Goal: Information Seeking & Learning: Check status

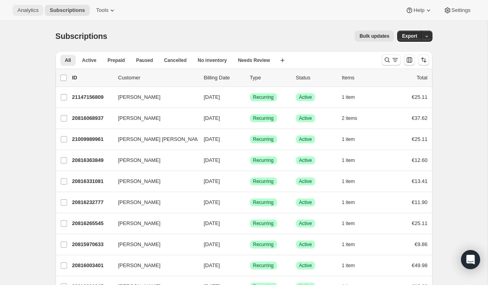
click at [35, 13] on span "Analytics" at bounding box center [27, 10] width 21 height 6
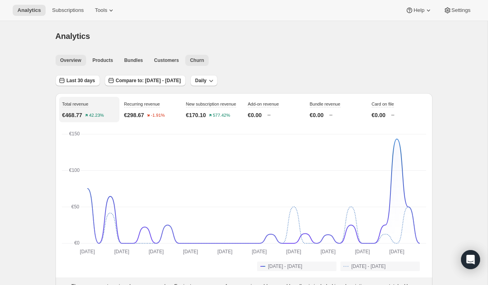
click at [201, 59] on span "Churn" at bounding box center [197, 60] width 14 height 6
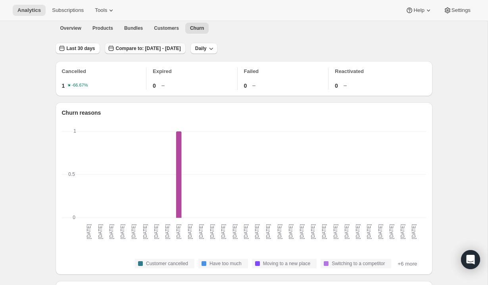
scroll to position [0, 0]
click at [168, 26] on span "Customers" at bounding box center [166, 28] width 25 height 6
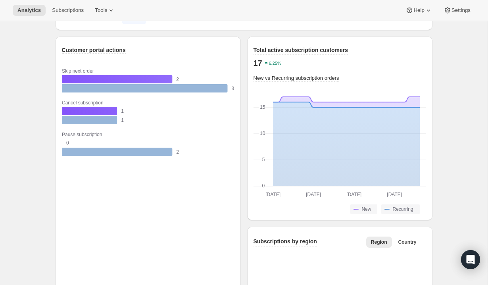
scroll to position [700, 0]
